Goal: Find specific page/section: Find specific page/section

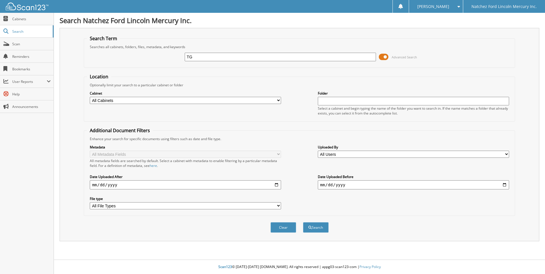
type input "T"
type input "TB1236"
click at [303, 222] on button "Search" at bounding box center [316, 227] width 26 height 11
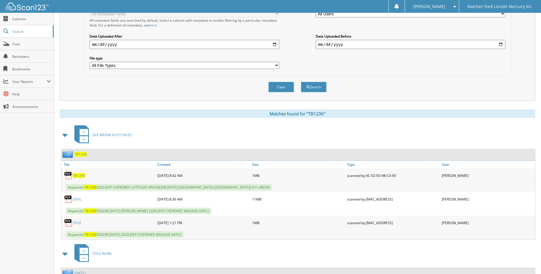
scroll to position [195, 0]
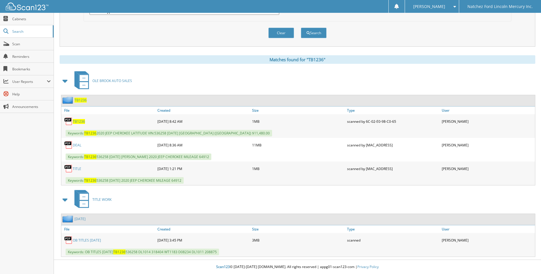
click at [96, 240] on link "OB TITLES [DATE]" at bounding box center [87, 240] width 28 height 5
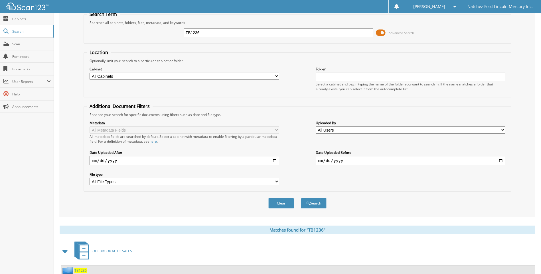
scroll to position [24, 0]
click at [221, 32] on input "TB1236" at bounding box center [279, 33] width 190 height 9
type input "G5767A"
click at [301, 198] on button "Search" at bounding box center [314, 203] width 26 height 11
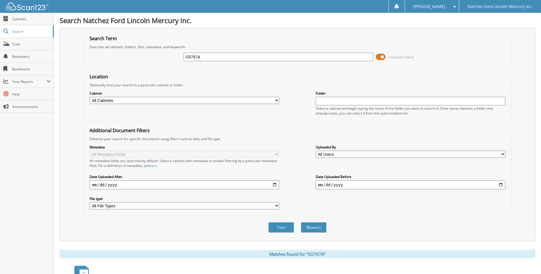
click at [270, 23] on h1 "Search Natchez Ford Lincoln Mercury Inc." at bounding box center [298, 20] width 476 height 9
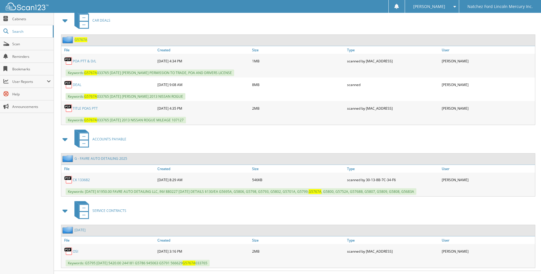
scroll to position [257, 0]
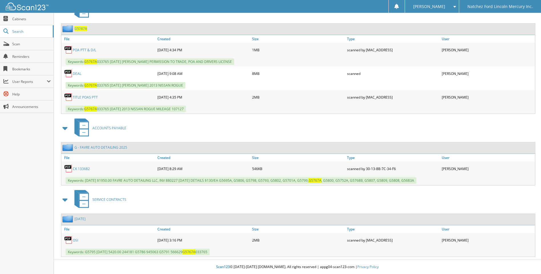
scroll to position [238, 0]
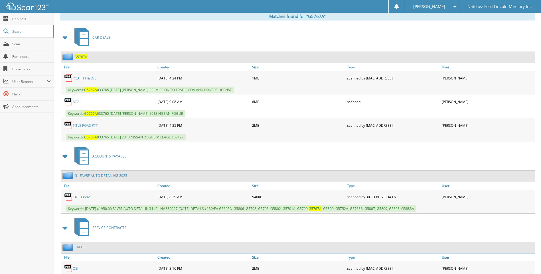
click at [95, 125] on link "TITLE POAS PTT" at bounding box center [85, 125] width 25 height 5
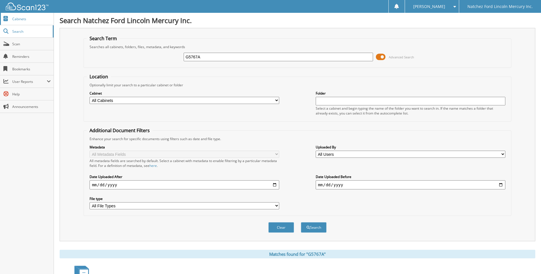
click at [25, 18] on span "Cabinets" at bounding box center [31, 19] width 38 height 5
